Goal: Transaction & Acquisition: Download file/media

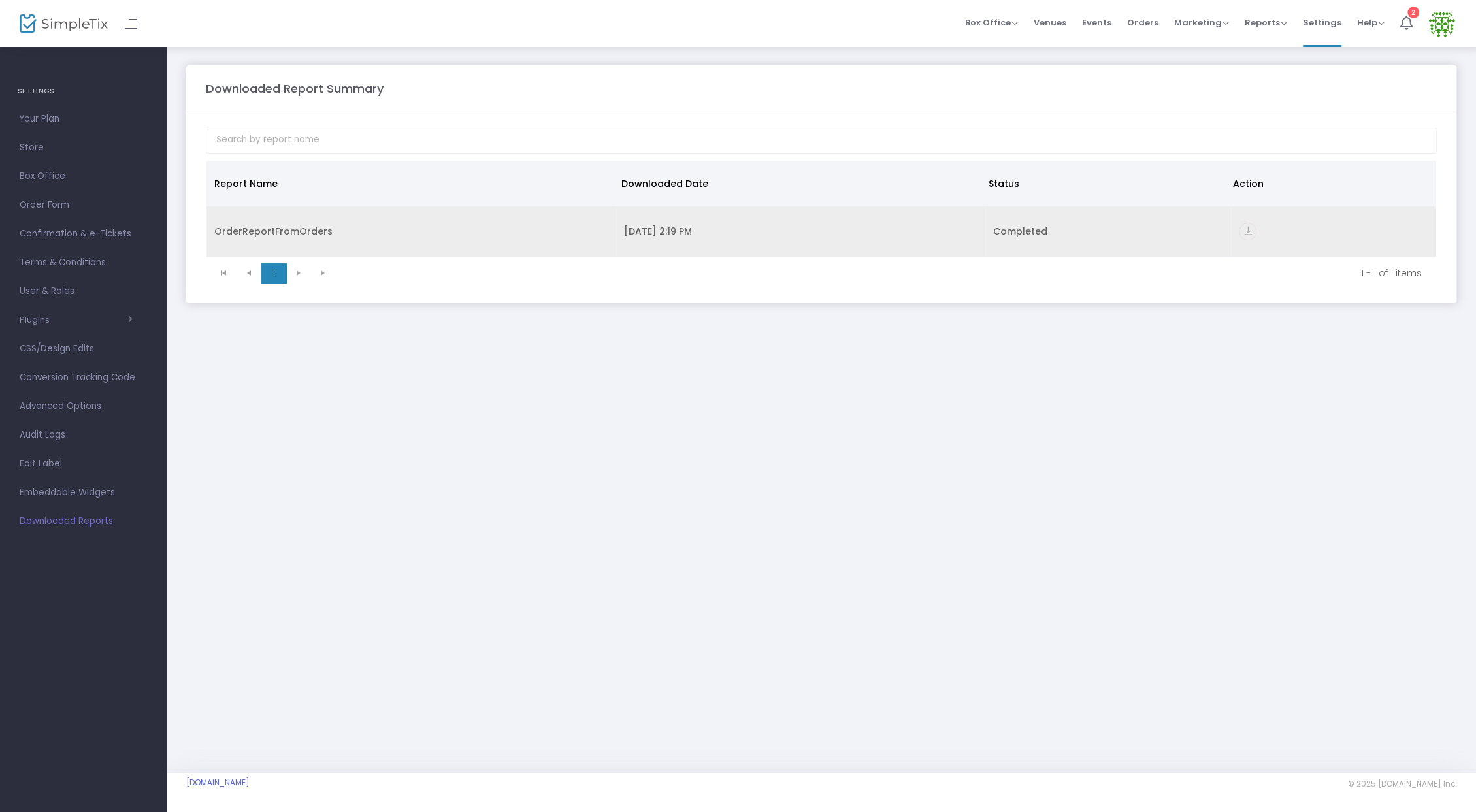
click at [423, 222] on td "OrderReportFromOrders" at bounding box center [411, 232] width 409 height 51
click at [670, 224] on div "[DATE] 2:19 PM" at bounding box center [800, 231] width 353 height 13
click at [292, 234] on div "OrderReportFromOrders" at bounding box center [411, 231] width 394 height 13
click at [1241, 229] on icon "vertical_align_bottom" at bounding box center [1247, 232] width 18 height 18
